Goal: Task Accomplishment & Management: Use online tool/utility

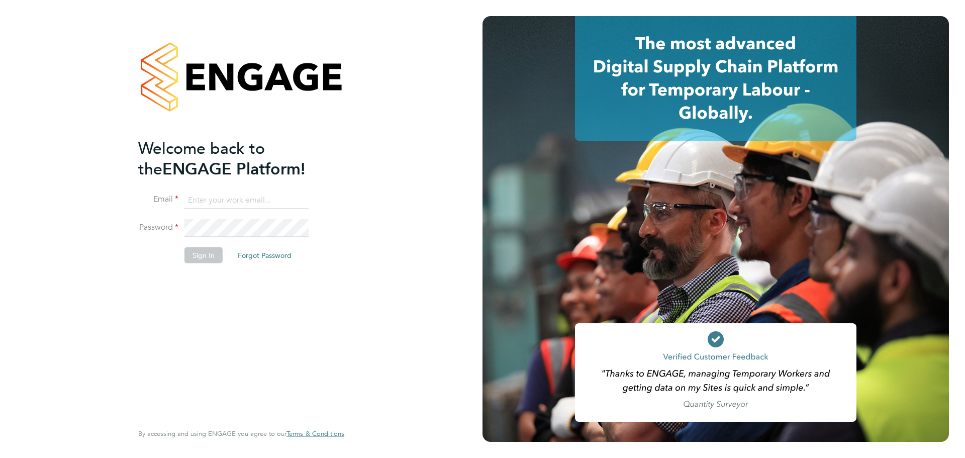
type input "[PERSON_NAME][EMAIL_ADDRESS][DOMAIN_NAME]"
click at [210, 251] on button "Sign In" at bounding box center [203, 255] width 38 height 16
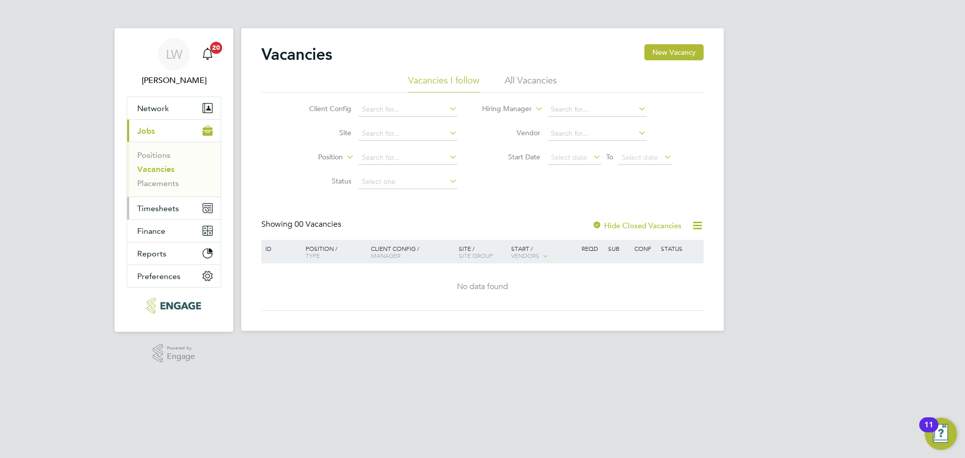
click at [141, 215] on button "Timesheets" at bounding box center [173, 208] width 93 height 22
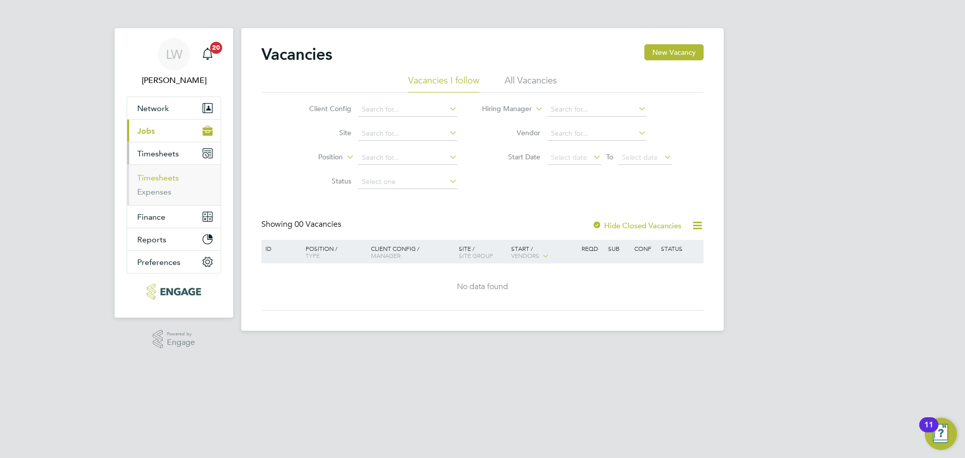
click at [163, 178] on link "Timesheets" at bounding box center [158, 178] width 42 height 10
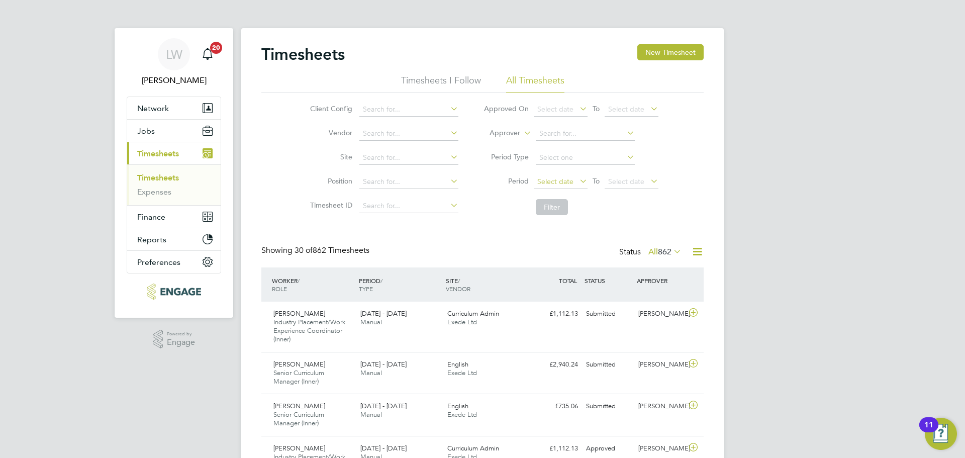
click at [559, 177] on span "Select date" at bounding box center [555, 181] width 36 height 9
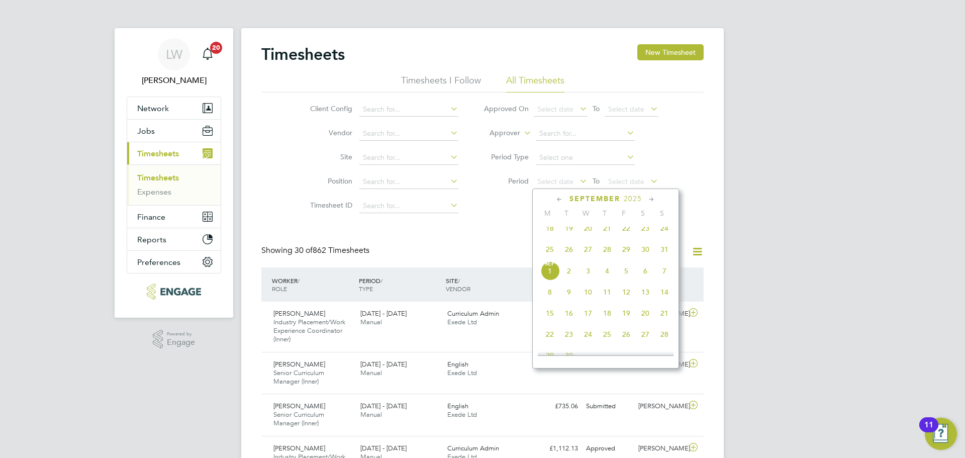
click at [547, 259] on span "25" at bounding box center [549, 249] width 19 height 19
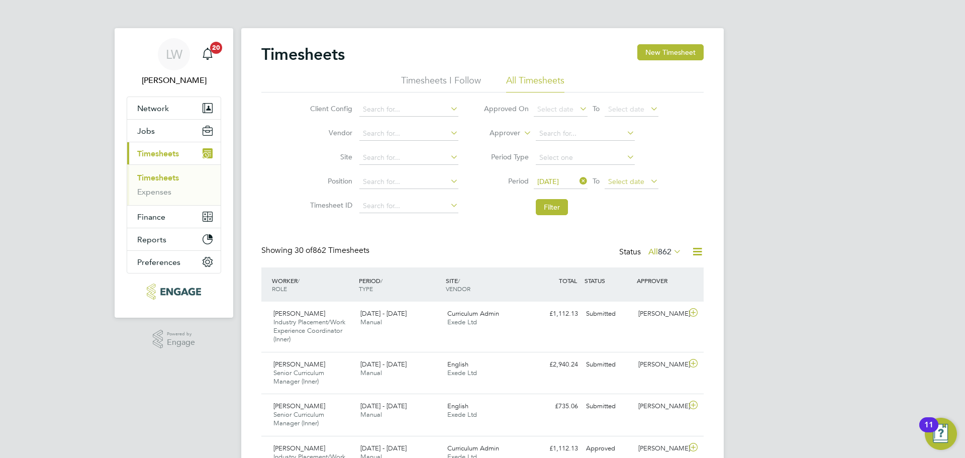
click at [632, 176] on span "Select date" at bounding box center [632, 182] width 54 height 14
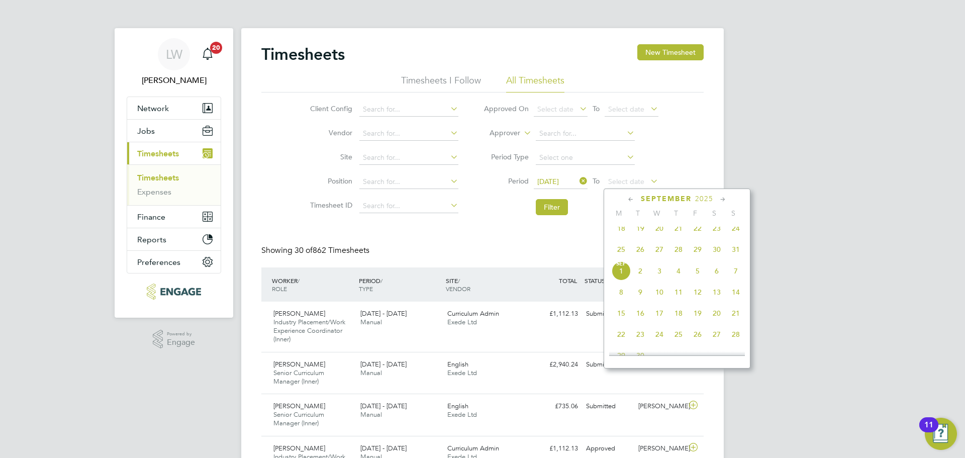
click at [735, 257] on span "31" at bounding box center [735, 249] width 19 height 19
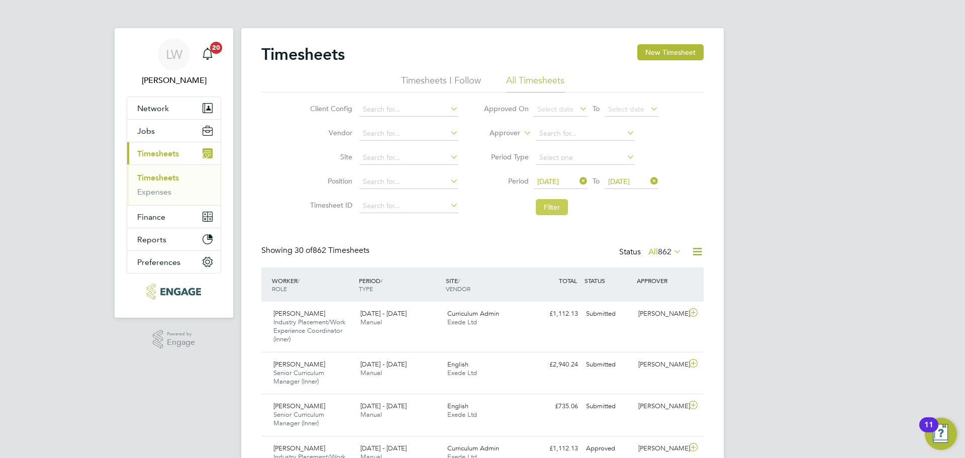
click at [550, 212] on button "Filter" at bounding box center [552, 207] width 32 height 16
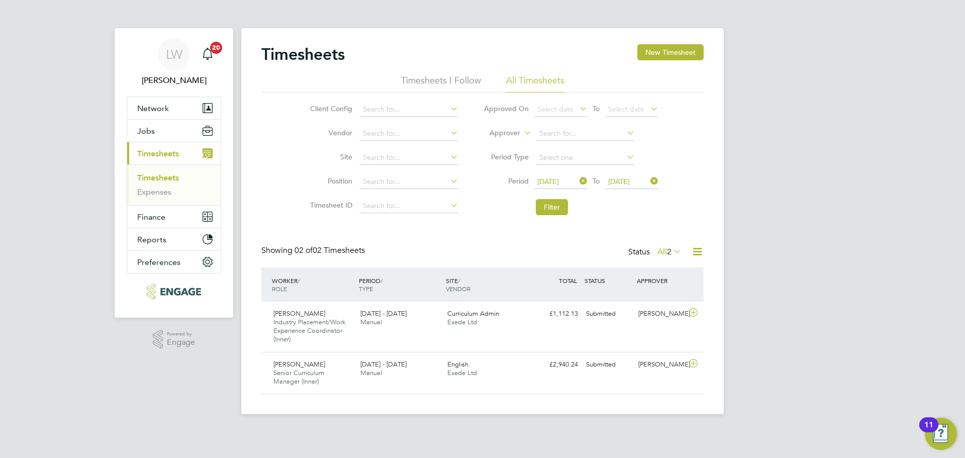
click at [296, 241] on div "Timesheets New Timesheet Timesheets I Follow All Timesheets Client Config Vendo…" at bounding box center [482, 219] width 442 height 350
